Goal: Task Accomplishment & Management: Use online tool/utility

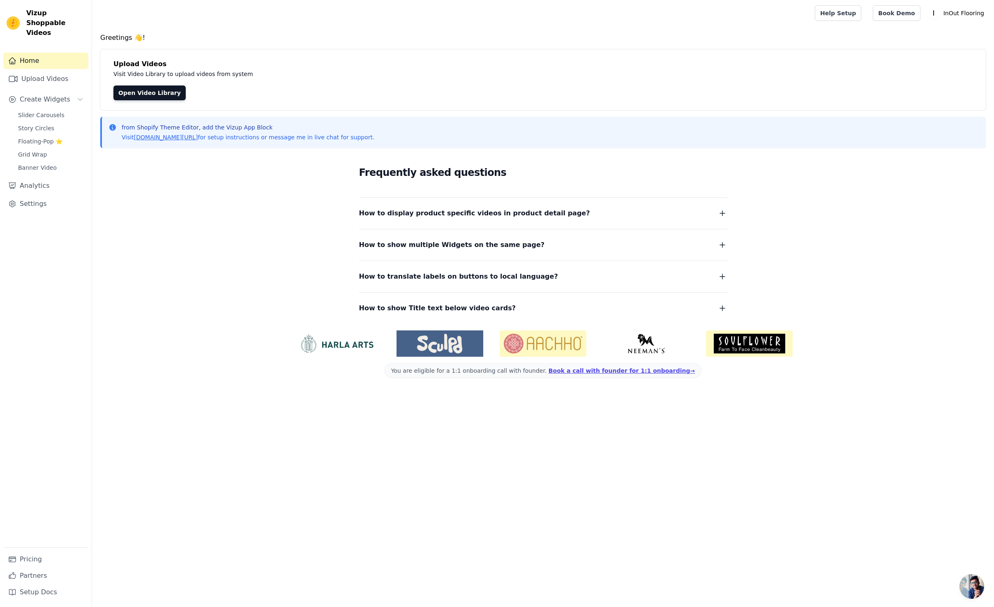
click at [867, 224] on div "Frequently asked questions How to display product specific videos in product de…" at bounding box center [542, 239] width 885 height 169
click at [296, 83] on div "Upload Videos Visit Video Library to upload videos from system Open Video Libra…" at bounding box center [542, 79] width 885 height 61
click at [42, 111] on span "Slider Carousels" at bounding box center [41, 115] width 46 height 8
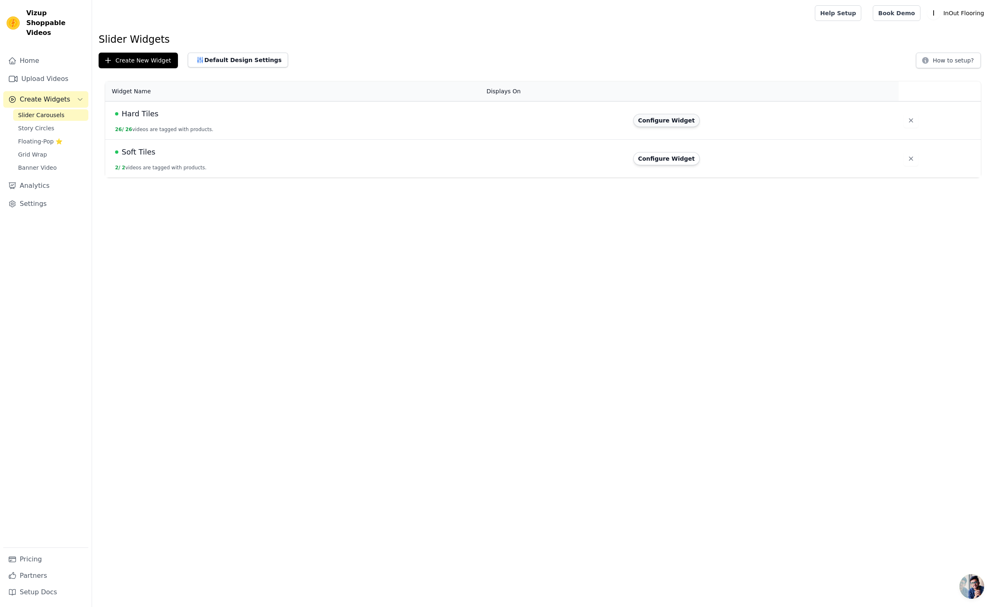
click at [662, 120] on button "Configure Widget" at bounding box center [666, 120] width 67 height 13
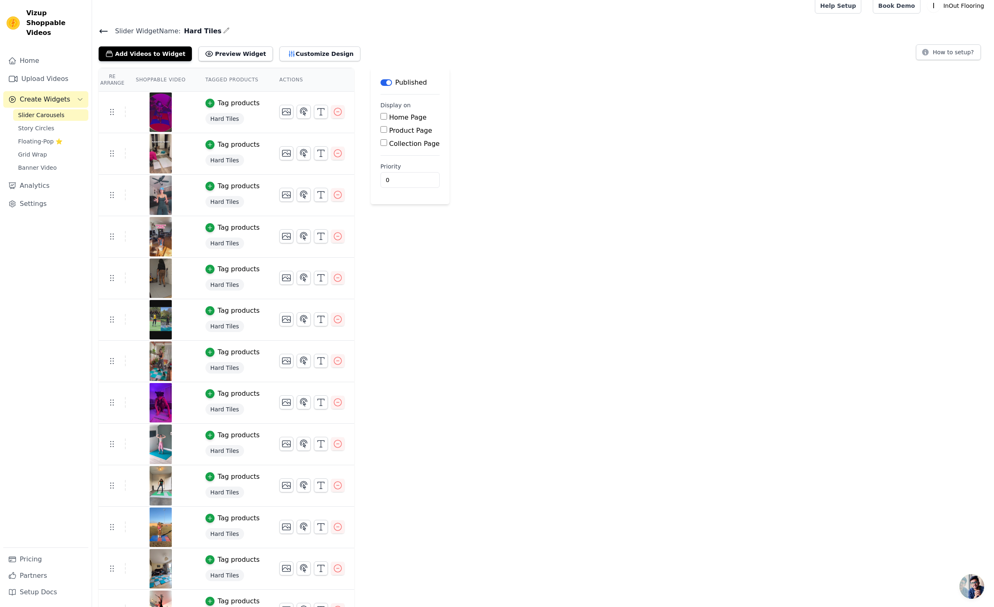
scroll to position [8, 0]
drag, startPoint x: 547, startPoint y: 270, endPoint x: 536, endPoint y: 266, distance: 11.7
click at [547, 270] on div "Re Arrange Shoppable Video Tagged Products Actions Tag products Hard Tiles Tag …" at bounding box center [543, 618] width 902 height 1103
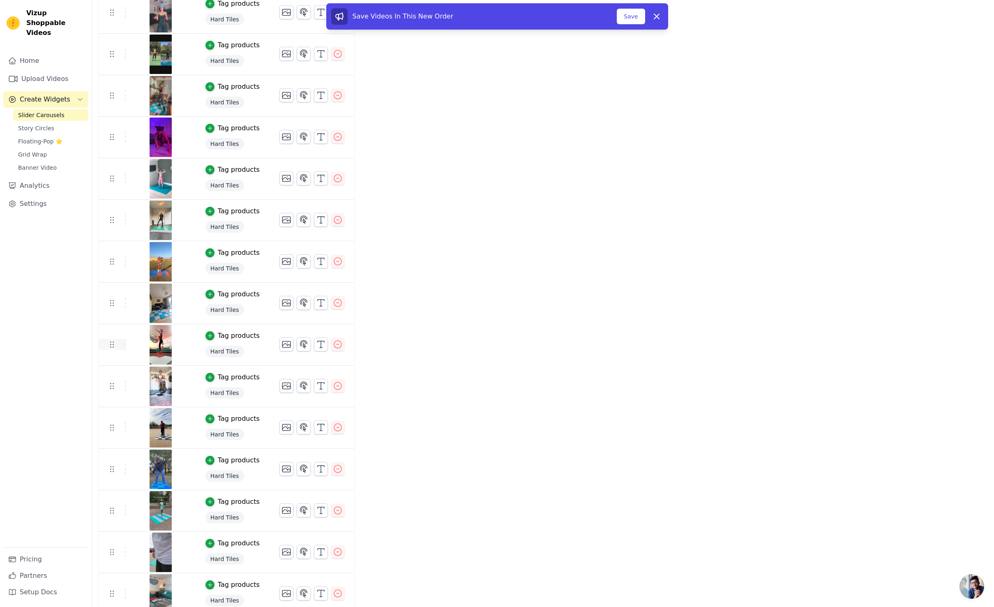
scroll to position [150, 0]
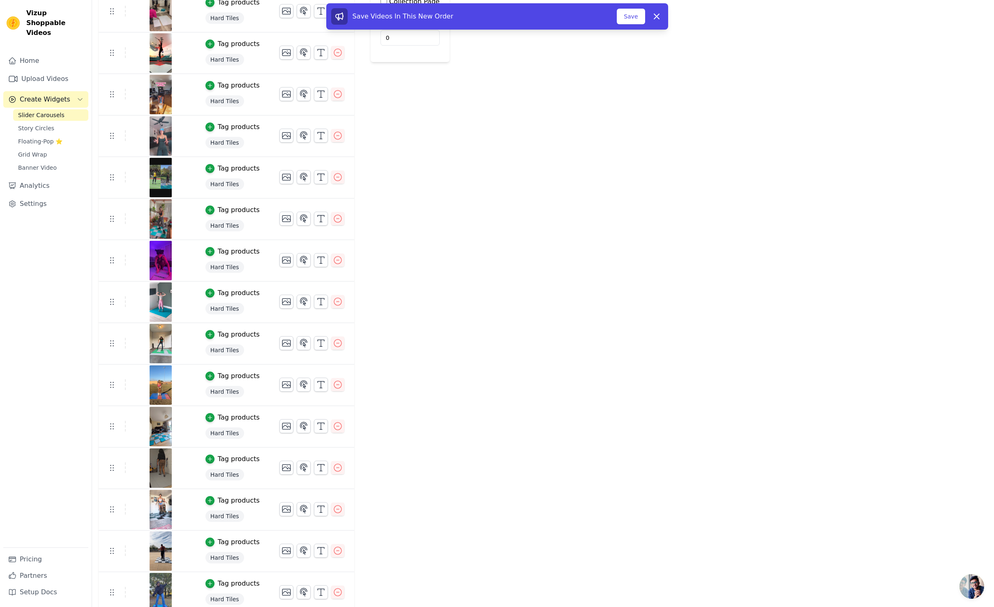
click at [479, 141] on div "Re Arrange Shoppable Video Tagged Products Actions Tag products Hard Tiles Tag …" at bounding box center [543, 477] width 902 height 1103
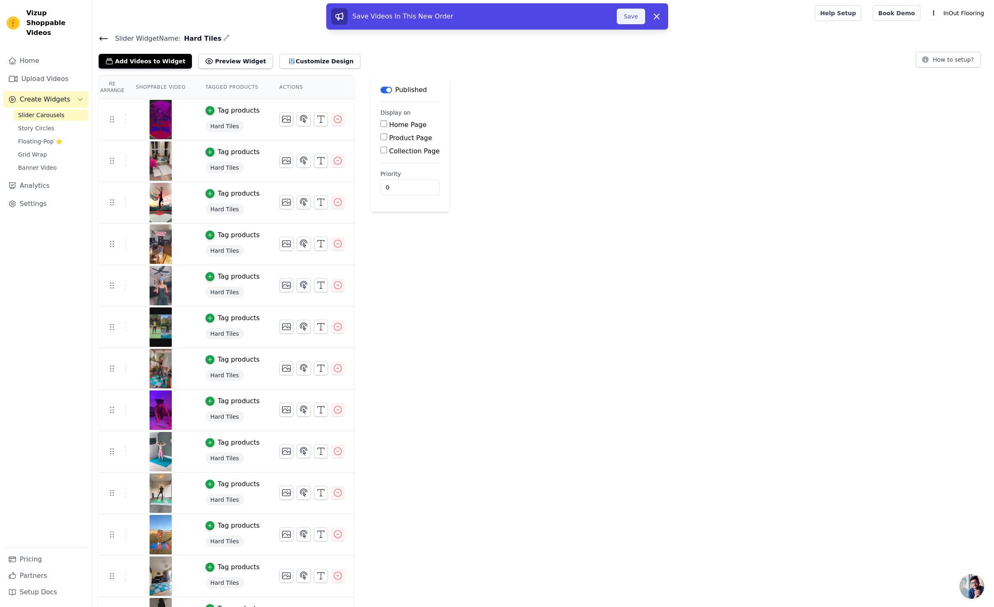
click at [625, 16] on button "Save" at bounding box center [631, 17] width 28 height 16
click at [628, 16] on button "Save" at bounding box center [631, 17] width 28 height 16
